Goal: Information Seeking & Learning: Learn about a topic

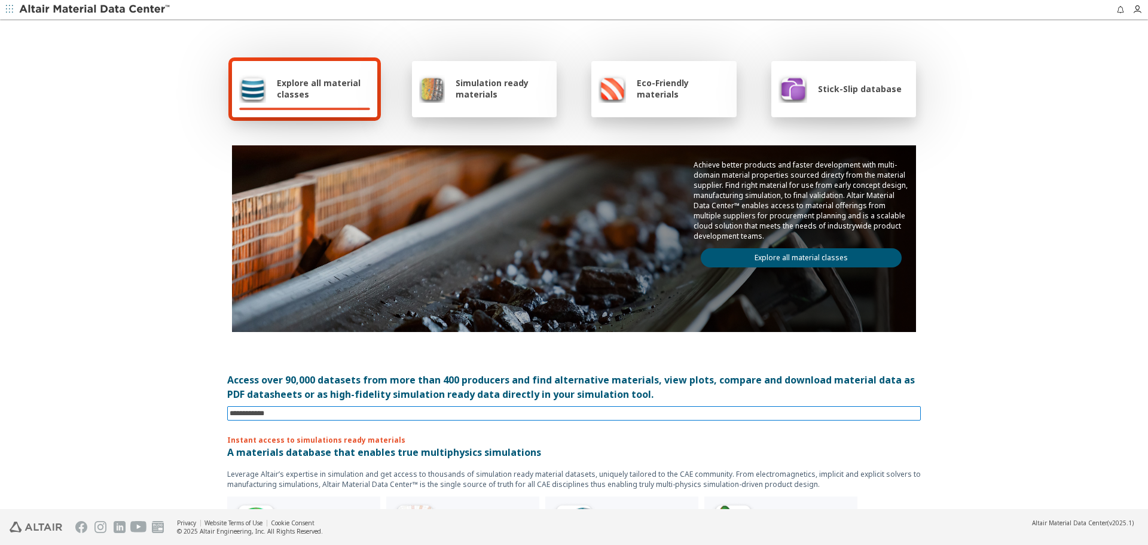
click at [572, 411] on input at bounding box center [575, 413] width 691 height 13
paste input "**********"
click at [239, 411] on input "**********" at bounding box center [575, 413] width 691 height 13
type input "**********"
click at [318, 411] on input "**********" at bounding box center [566, 413] width 672 height 13
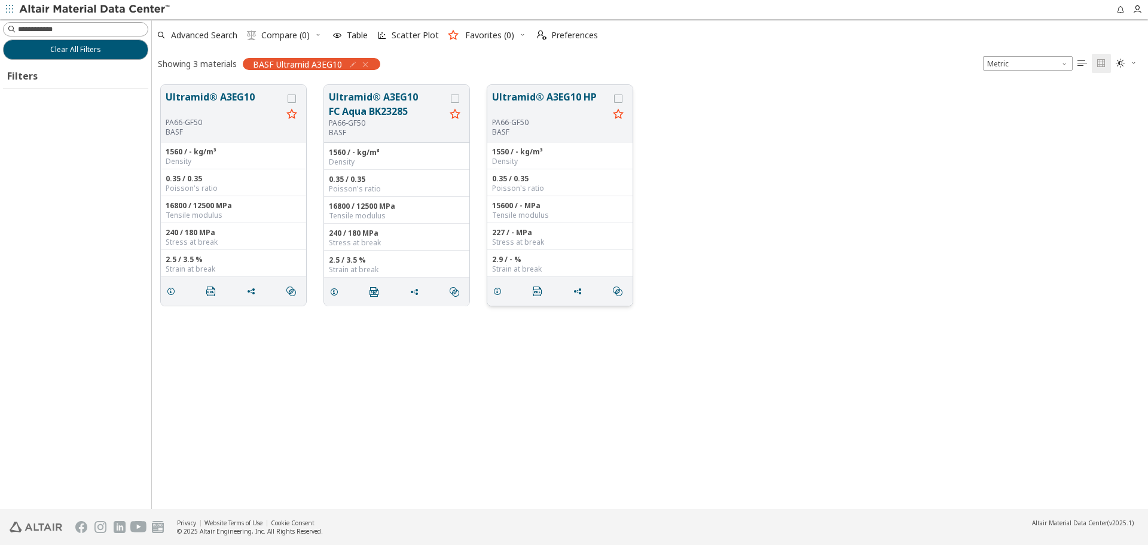
scroll to position [10, 10]
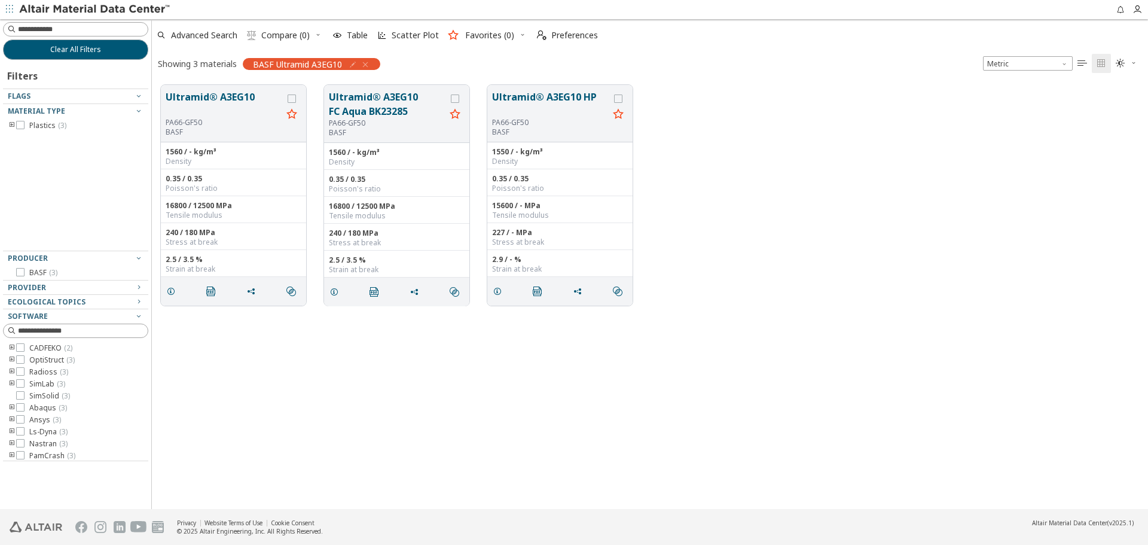
click at [447, 380] on div "Ultramid® A3EG10 PA66-GF50 BASF 1560 / - kg/m³ Density 0.35 / 0.35 Poisson's ra…" at bounding box center [650, 292] width 996 height 433
click at [230, 101] on button "Ultramid® A3EG10" at bounding box center [224, 104] width 117 height 28
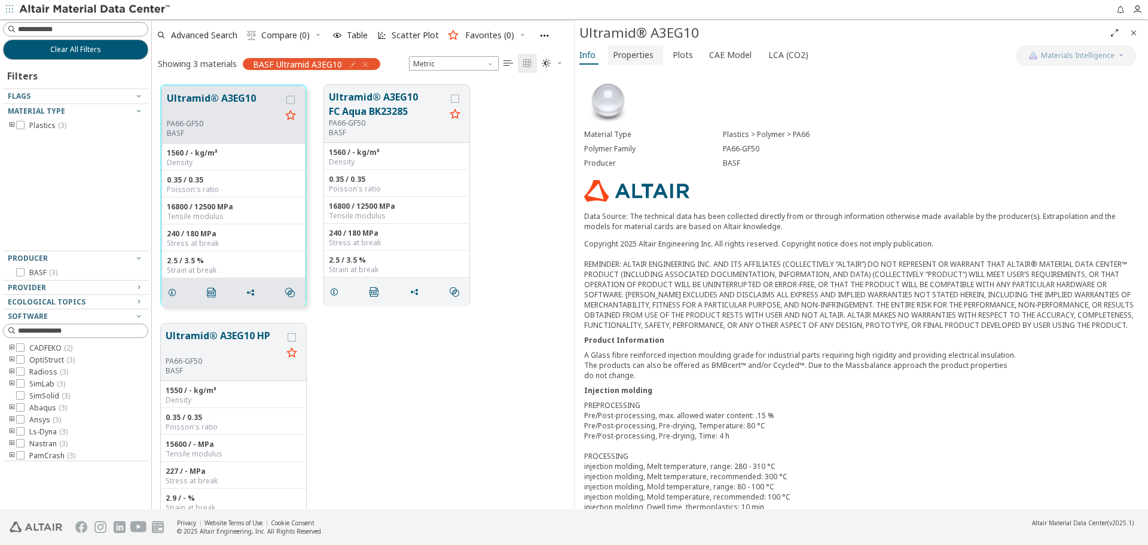
click at [632, 50] on span "Properties" at bounding box center [633, 54] width 41 height 19
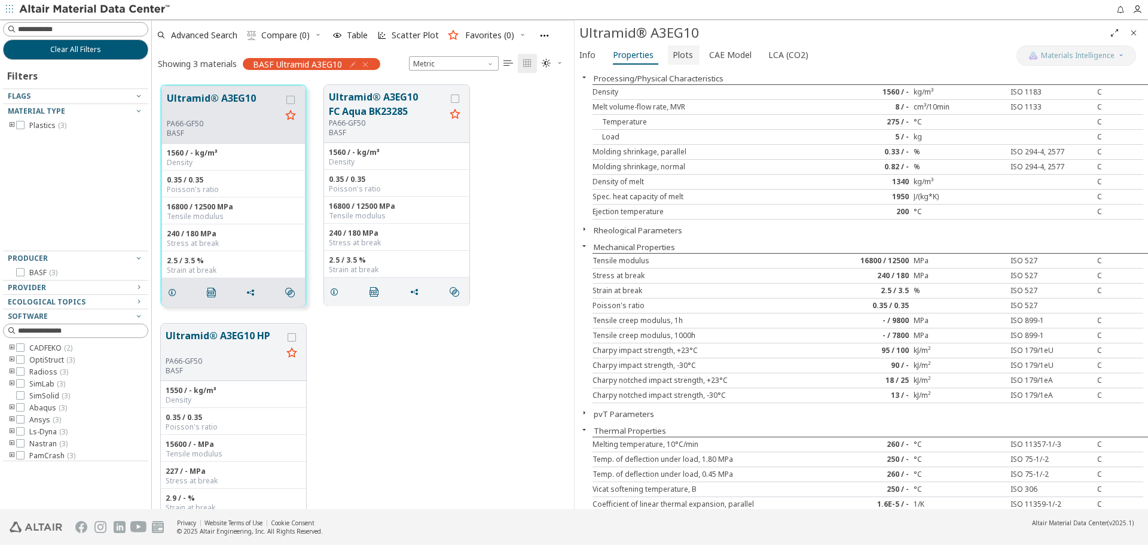
click at [681, 56] on span "Plots" at bounding box center [683, 54] width 20 height 19
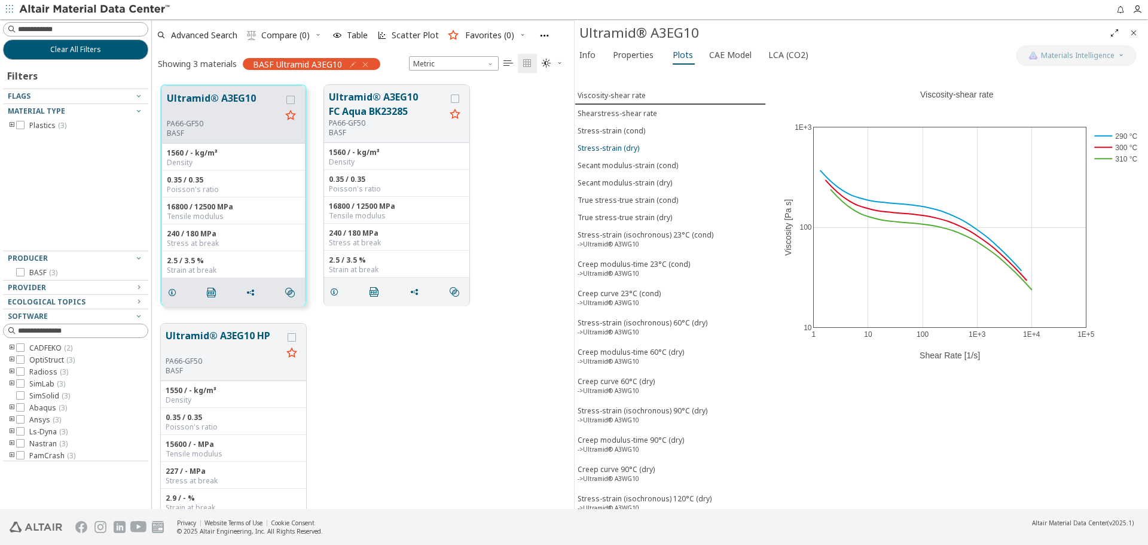
click at [638, 143] on span "Stress-strain (dry)" at bounding box center [670, 148] width 185 height 10
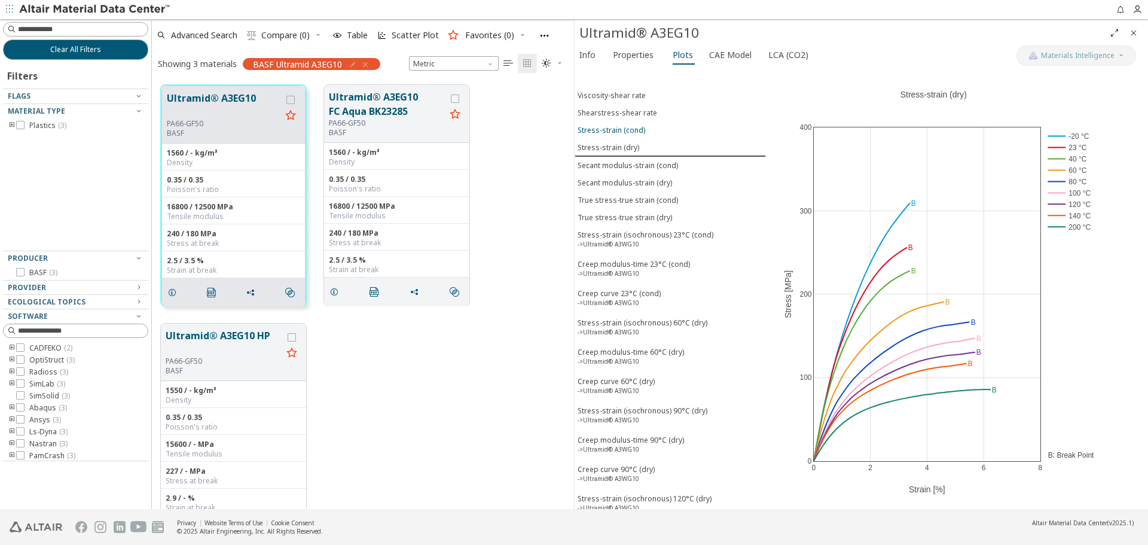
click at [640, 135] on div "Stress-strain (cond)" at bounding box center [612, 130] width 68 height 10
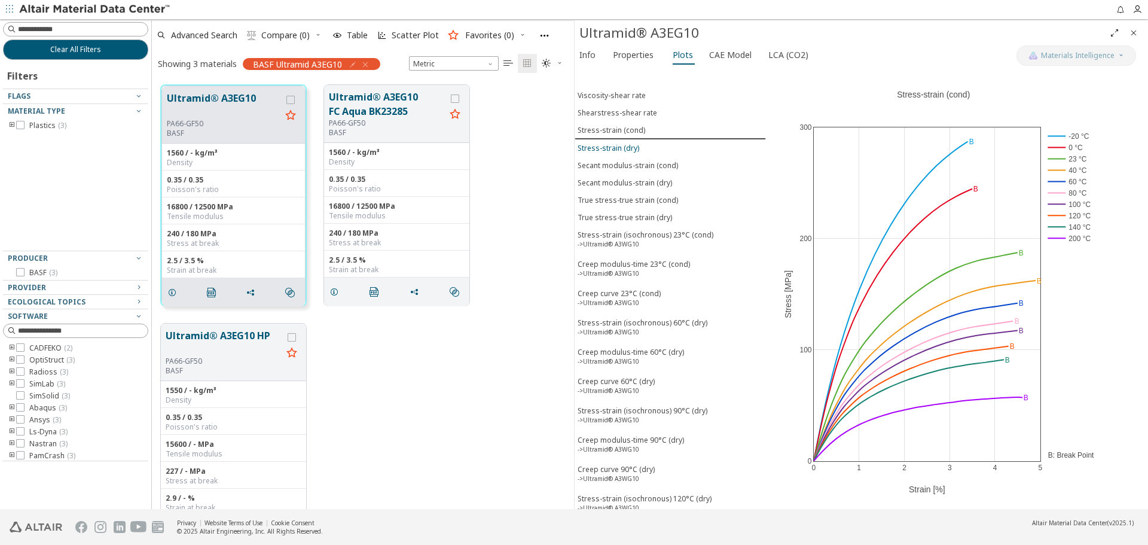
click at [640, 145] on span "Stress-strain (dry)" at bounding box center [670, 148] width 185 height 10
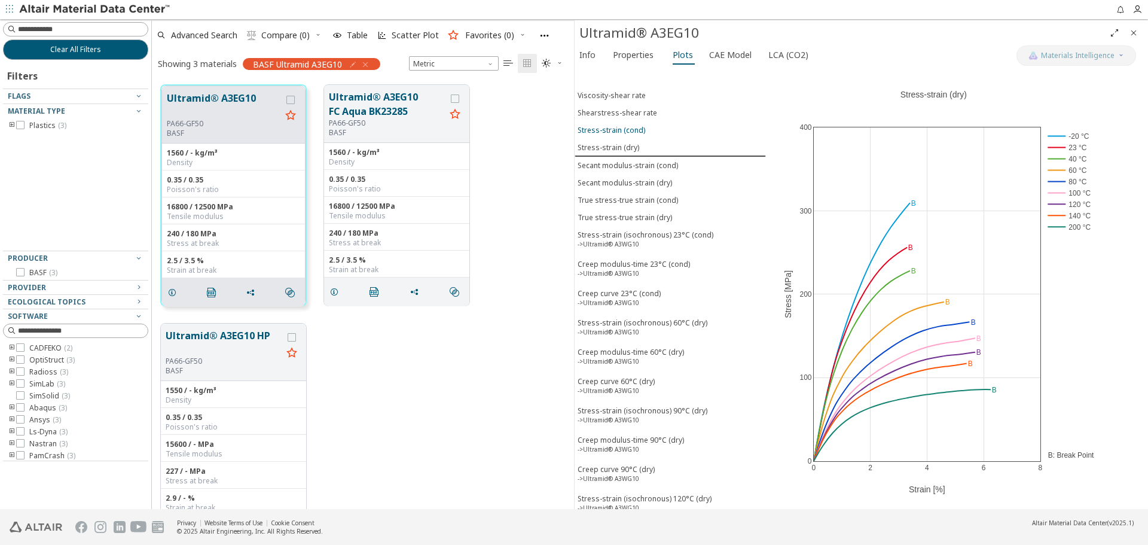
click at [635, 127] on div "Stress-strain (cond)" at bounding box center [612, 130] width 68 height 10
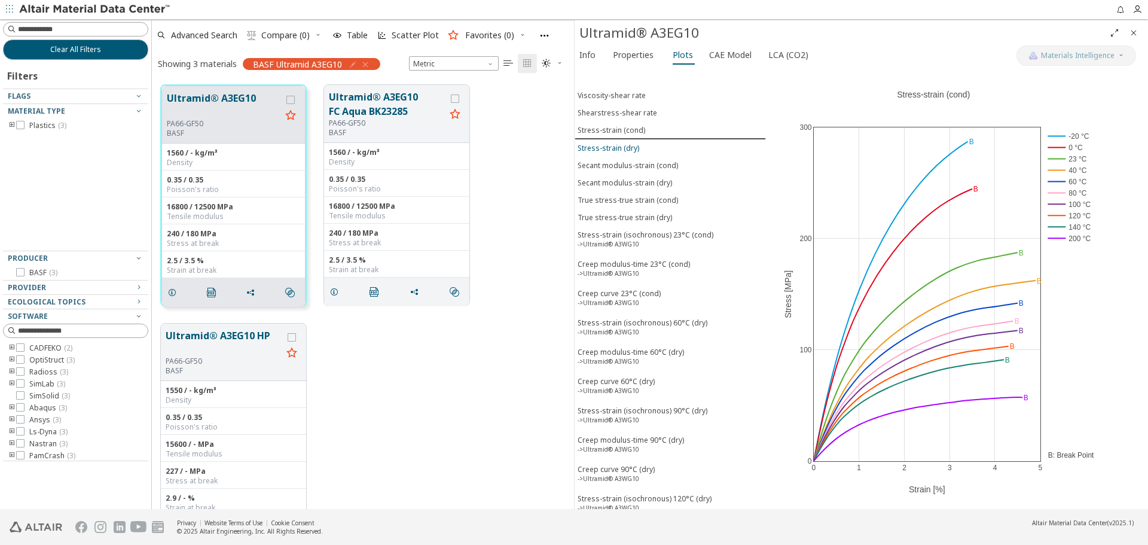
click at [634, 150] on div "Stress-strain (dry)" at bounding box center [609, 148] width 62 height 10
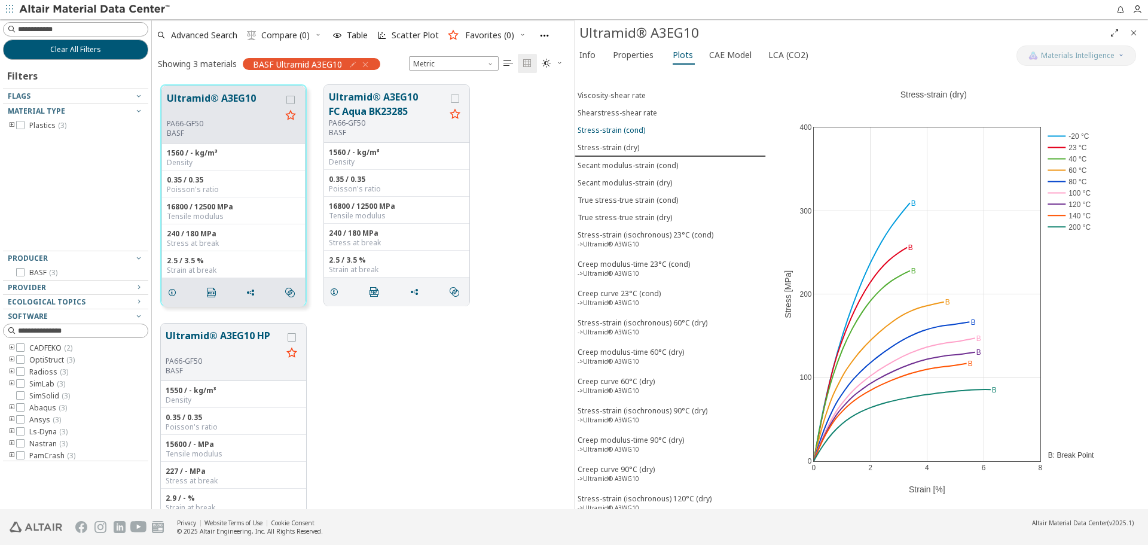
click at [634, 135] on div "Stress-strain (cond)" at bounding box center [612, 130] width 68 height 10
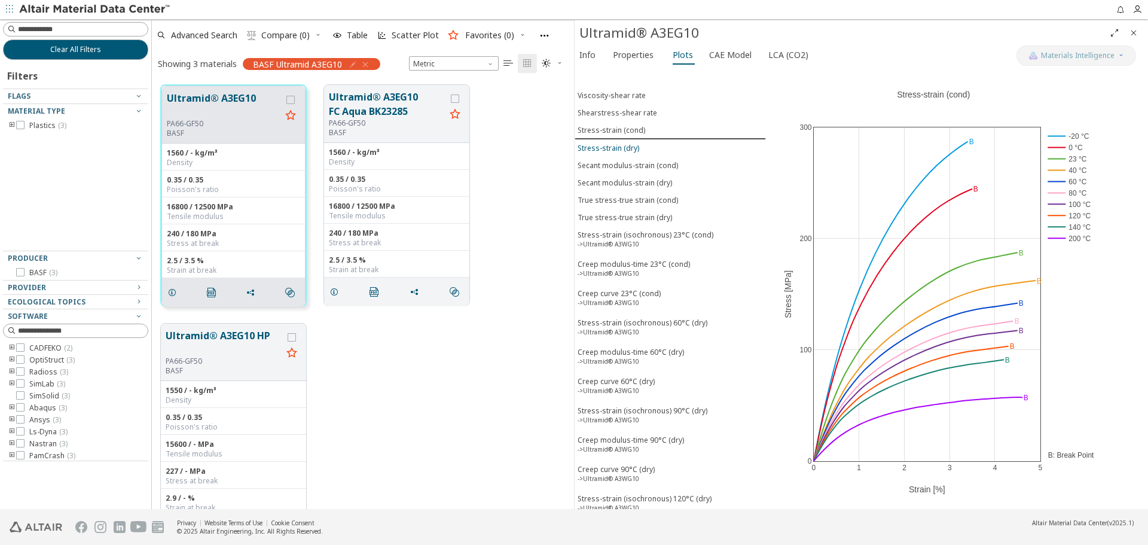
click at [630, 146] on div "Stress-strain (dry)" at bounding box center [609, 148] width 62 height 10
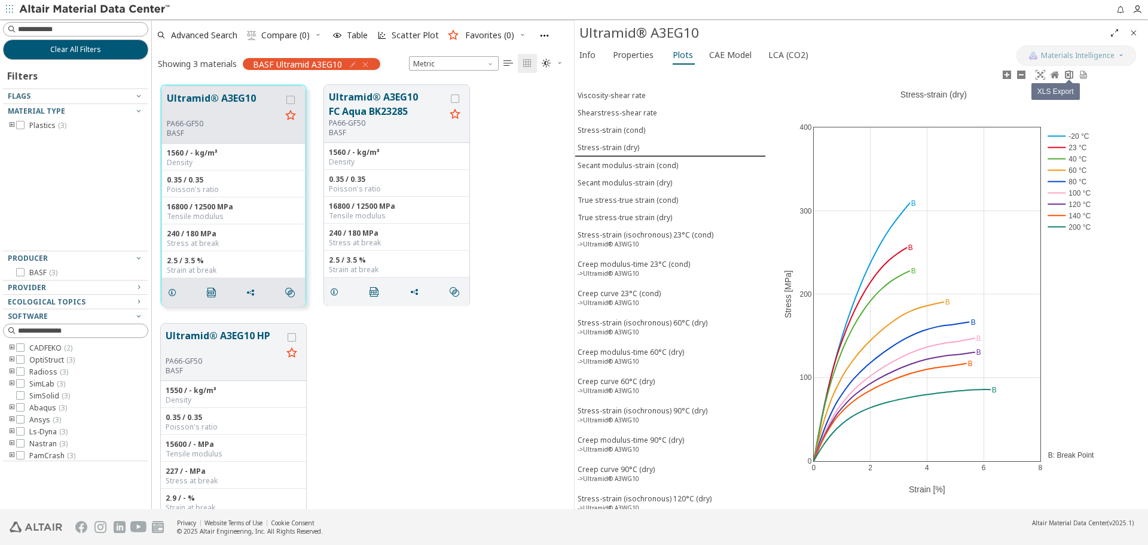
click at [1071, 77] on icon at bounding box center [1069, 75] width 10 height 10
drag, startPoint x: 580, startPoint y: 33, endPoint x: 714, endPoint y: 45, distance: 134.5
click at [714, 45] on div "Ultramid® A3EG10 Materials Intelligence Info Properties Plots CAE Model LCA (CO…" at bounding box center [861, 264] width 574 height 488
copy div "Loremips® D3SI67 Ametconse Adipiscingel Sedd Eiusmodtem Incid UTL Etdol MAG (AL…"
